Goal: Task Accomplishment & Management: Use online tool/utility

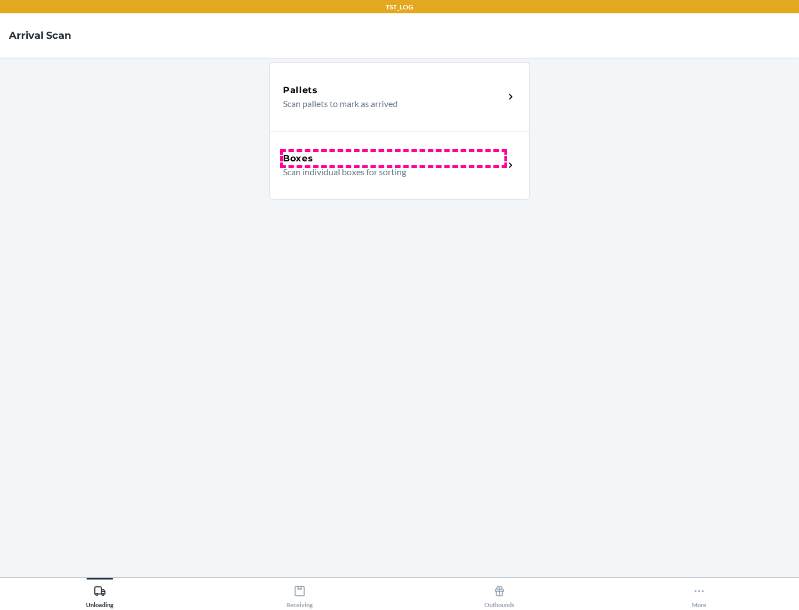
click at [393, 159] on div "Boxes" at bounding box center [393, 158] width 221 height 13
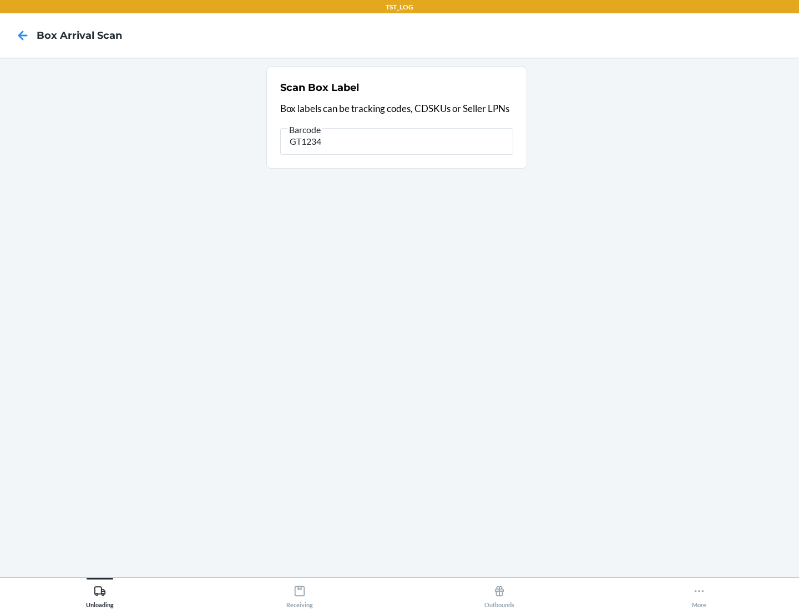
type input "GT1234"
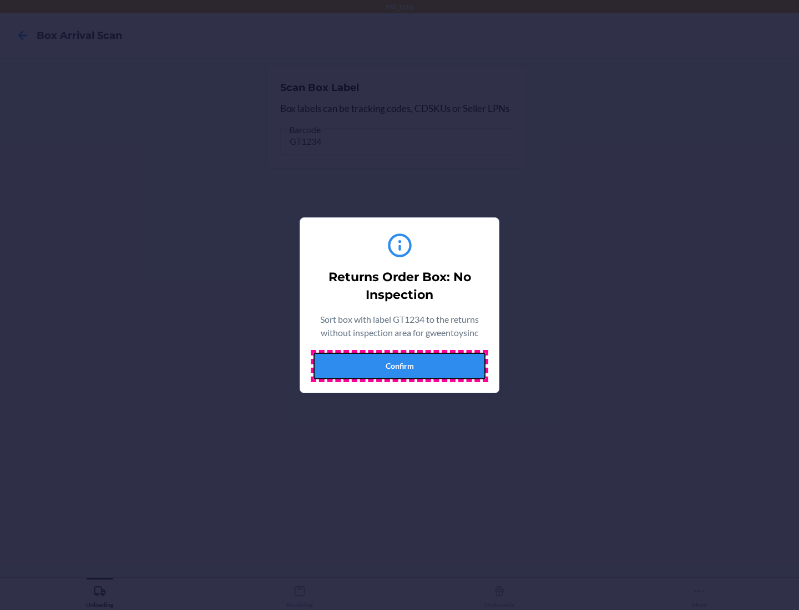
click at [400, 366] on button "Confirm" at bounding box center [400, 366] width 172 height 27
